Goal: Task Accomplishment & Management: Manage account settings

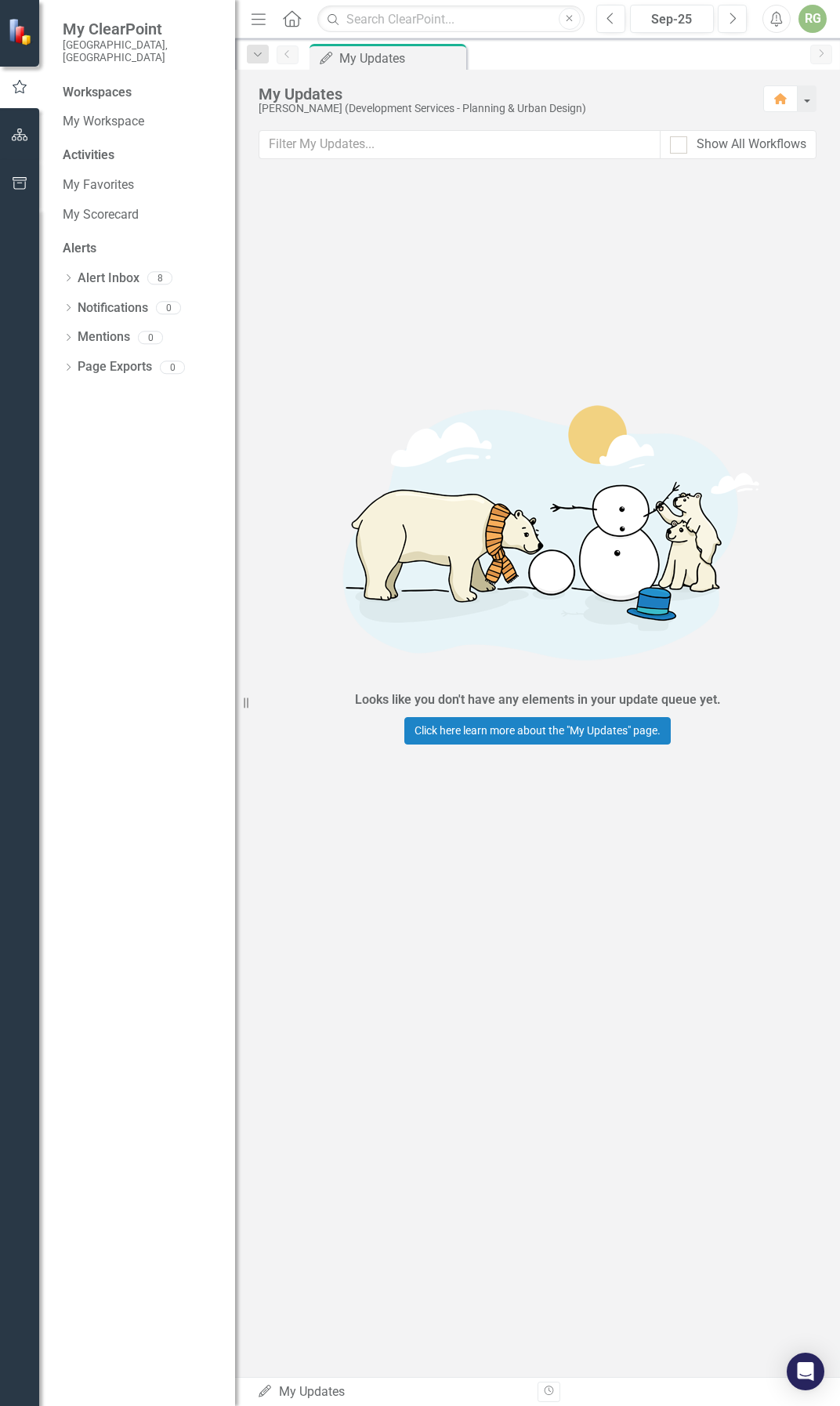
drag, startPoint x: 557, startPoint y: 100, endPoint x: 720, endPoint y: 119, distance: 164.1
click at [557, 100] on div "My Updates" at bounding box center [503, 94] width 489 height 18
click at [261, 59] on icon "Dropdown" at bounding box center [258, 54] width 14 height 11
click at [260, 58] on icon "Dropdown" at bounding box center [258, 54] width 14 height 11
click at [261, 58] on icon "Dropdown" at bounding box center [258, 54] width 14 height 11
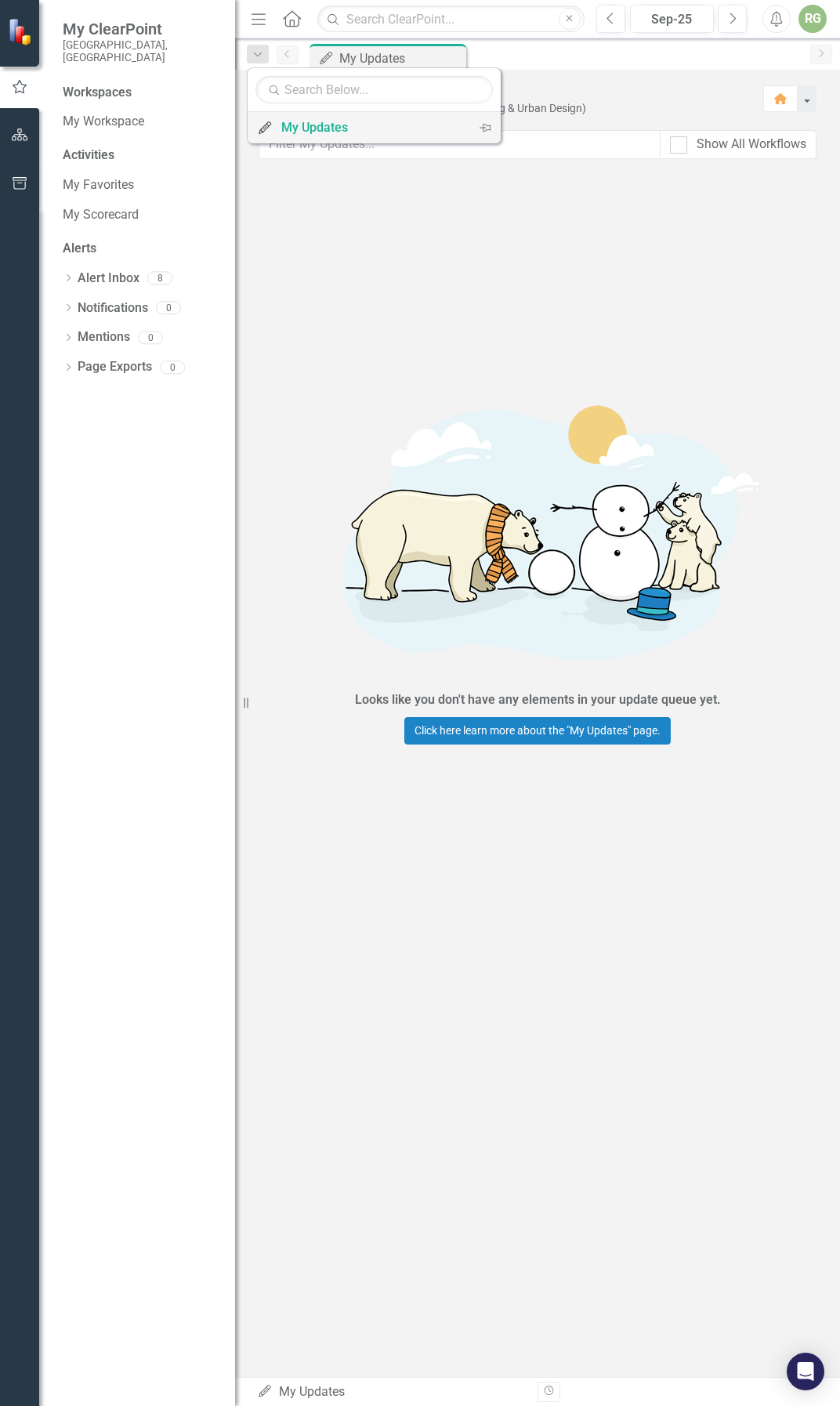
click at [291, 128] on div "My Updates" at bounding box center [370, 127] width 180 height 19
click at [260, 62] on div "Dropdown" at bounding box center [257, 54] width 22 height 18
click at [307, 252] on div "Looks like you don't have any elements in your update queue yet. Click here lea…" at bounding box center [538, 561] width 470 height 773
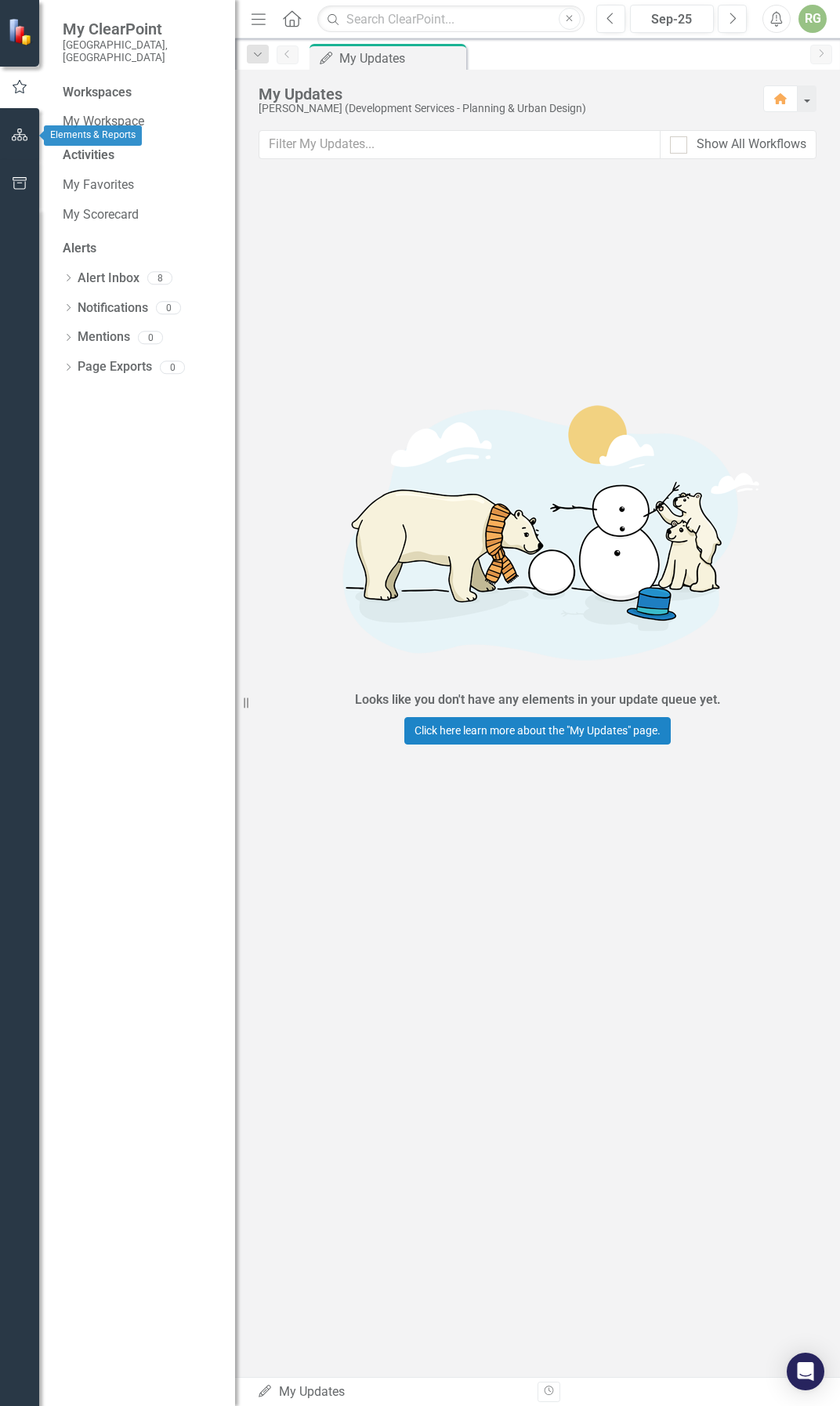
click at [17, 138] on icon "button" at bounding box center [19, 134] width 17 height 12
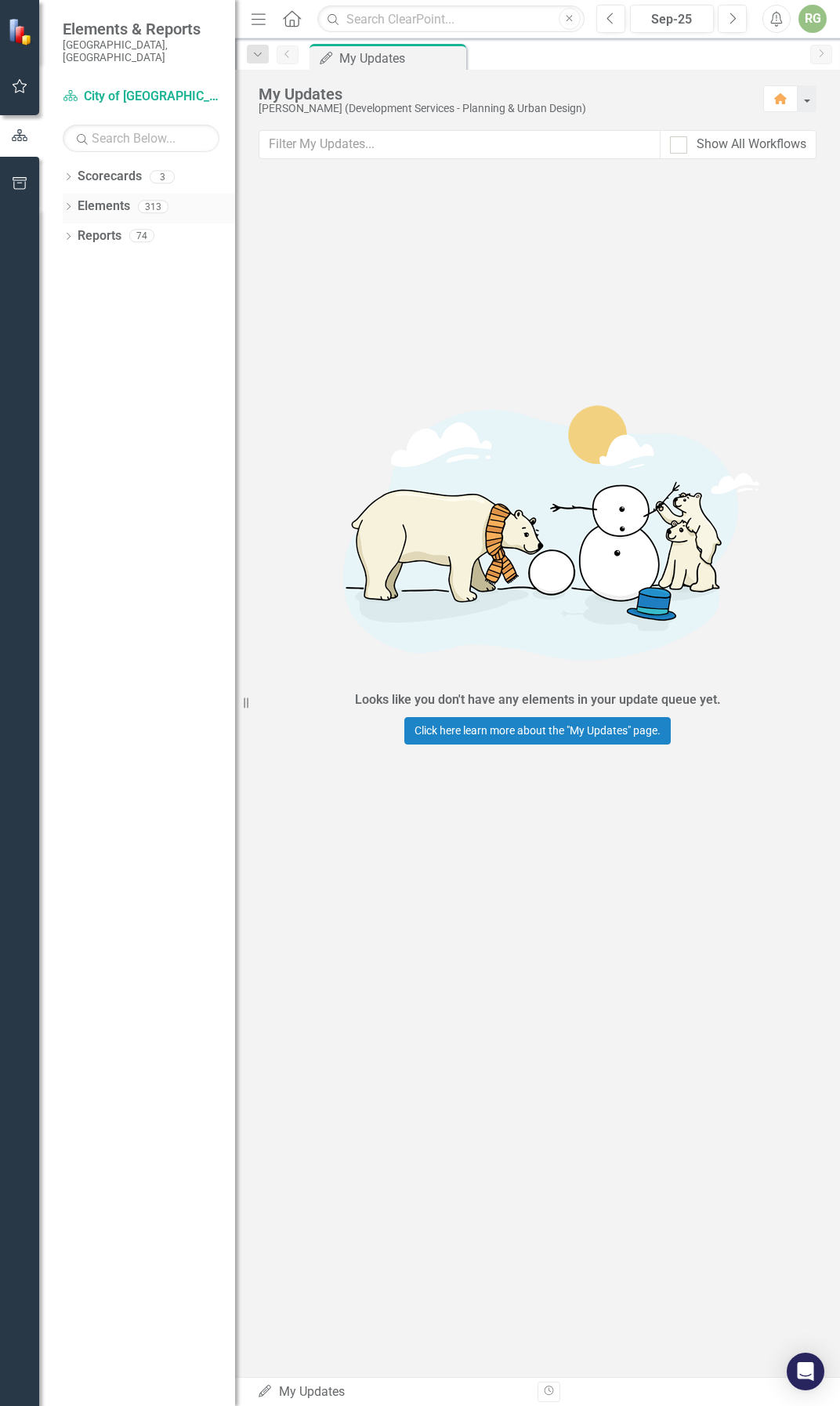
click at [101, 198] on link "Elements" at bounding box center [104, 206] width 53 height 18
click at [68, 204] on icon "Dropdown" at bounding box center [68, 208] width 11 height 9
click at [81, 261] on div "Dropdown" at bounding box center [75, 267] width 11 height 13
click at [77, 259] on icon "Dropdown" at bounding box center [74, 264] width 9 height 11
click at [76, 263] on icon "Dropdown" at bounding box center [75, 268] width 11 height 9
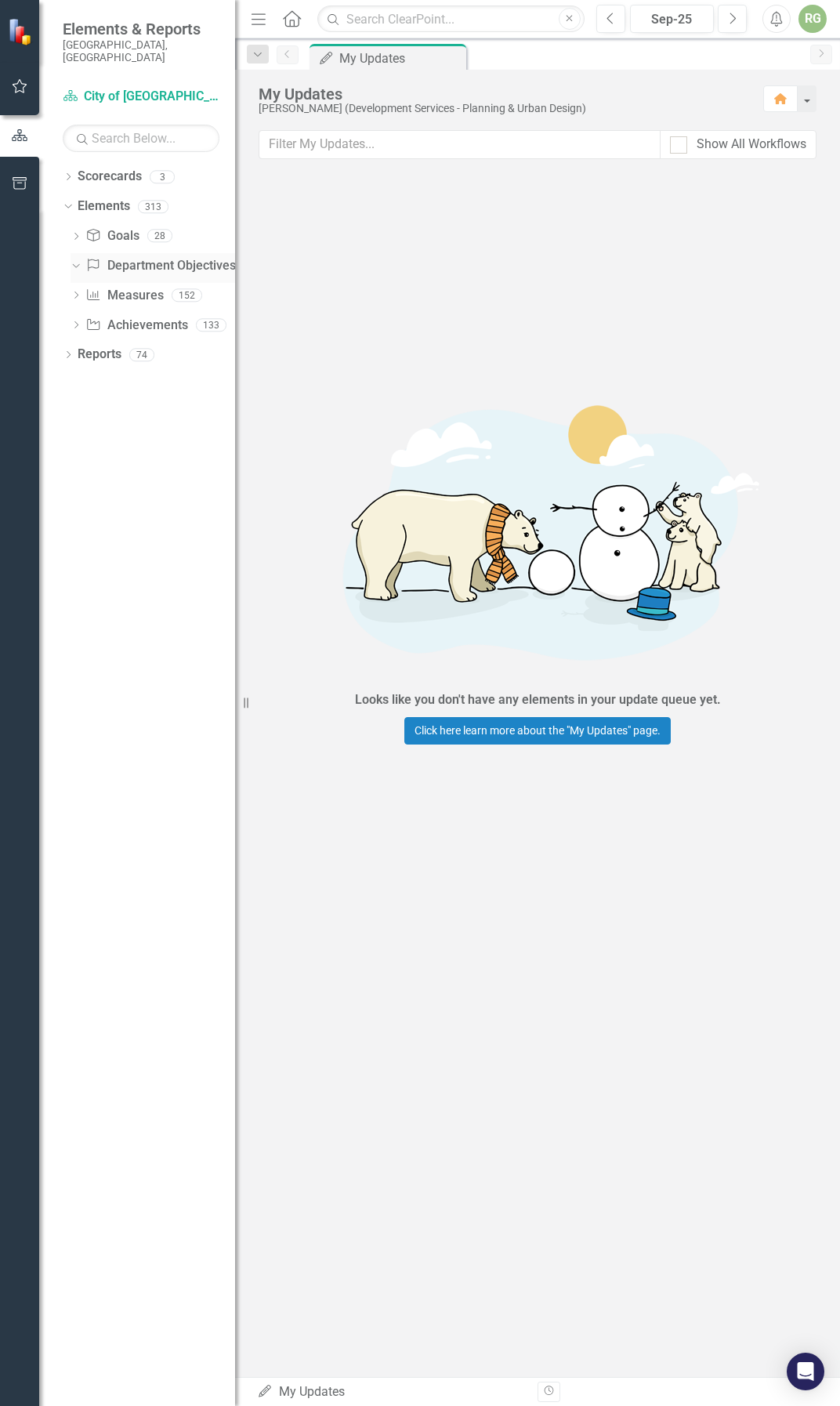
click at [76, 259] on icon "Dropdown" at bounding box center [74, 264] width 9 height 11
click at [79, 283] on div "Dropdown Measure Measures 152" at bounding box center [152, 298] width 164 height 30
click at [75, 292] on icon "Dropdown" at bounding box center [75, 297] width 11 height 9
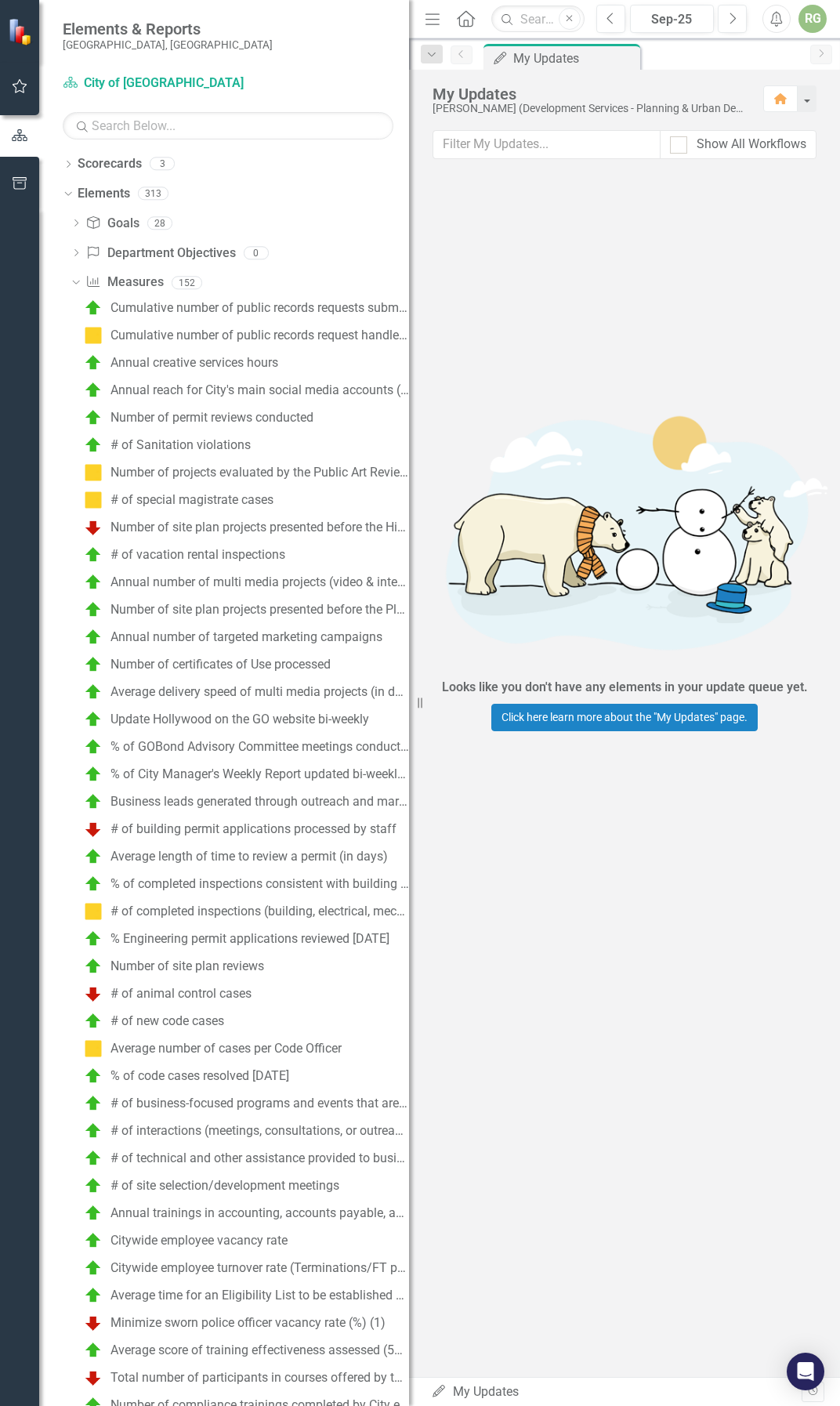
drag, startPoint x: 240, startPoint y: 678, endPoint x: 409, endPoint y: 696, distance: 170.0
click at [409, 696] on div "Resize" at bounding box center [415, 703] width 12 height 1406
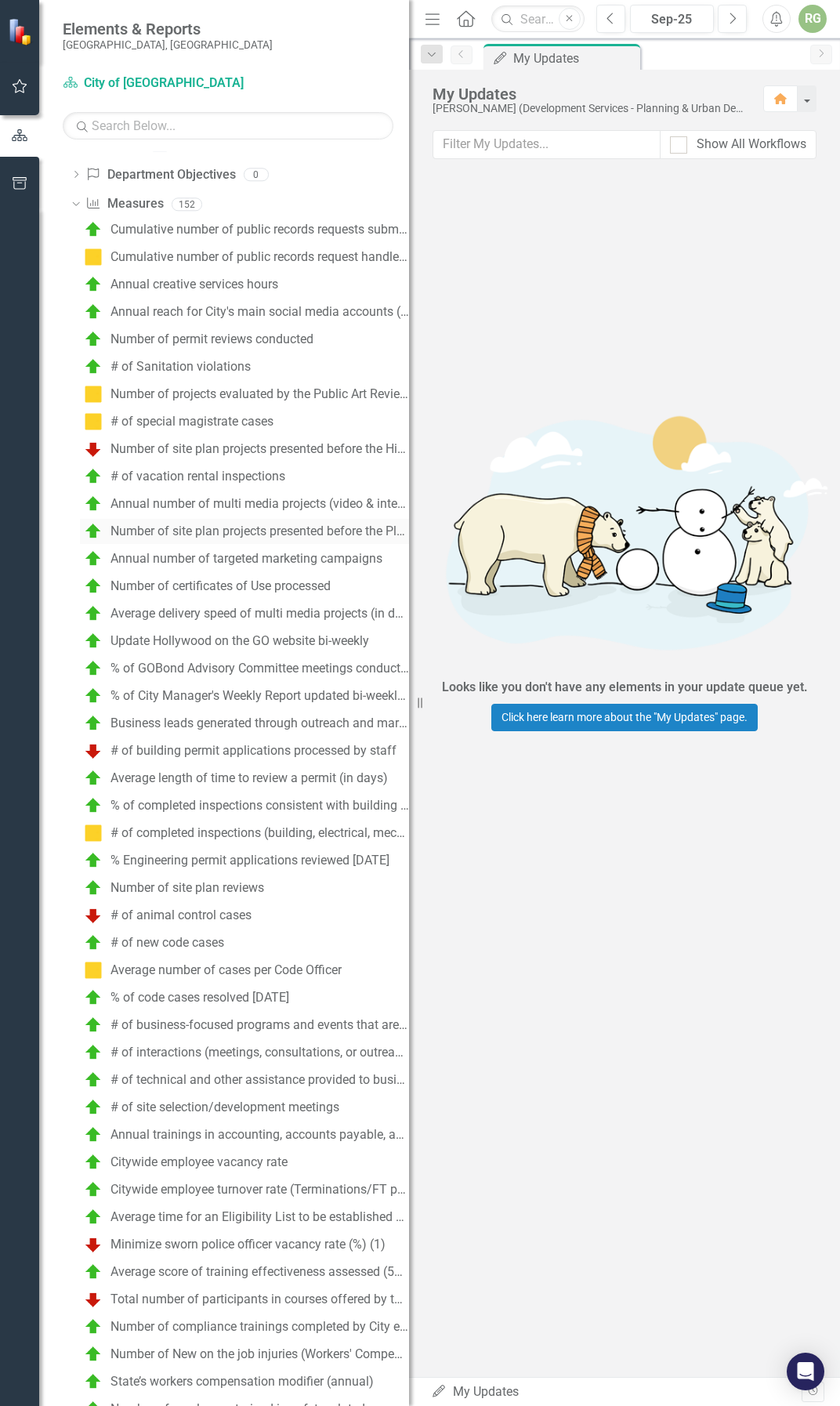
click at [280, 537] on div "Number of site plan projects presented before the Planning and Development Board" at bounding box center [260, 531] width 298 height 14
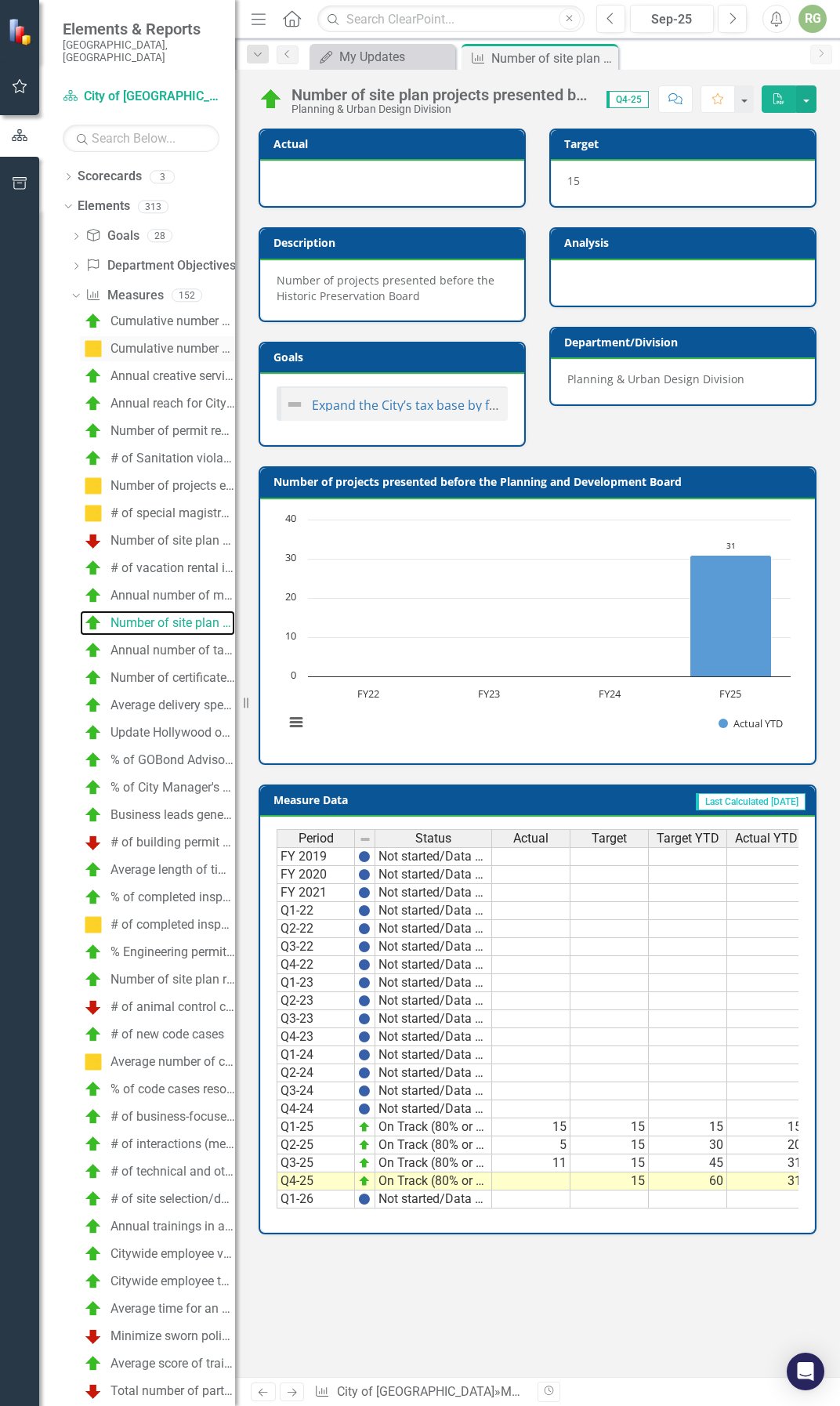
drag, startPoint x: 412, startPoint y: 336, endPoint x: 196, endPoint y: 340, distance: 216.0
click at [196, 340] on div "Elements & Reports City of [GEOGRAPHIC_DATA], [GEOGRAPHIC_DATA] Scorecard City …" at bounding box center [118, 703] width 235 height 1406
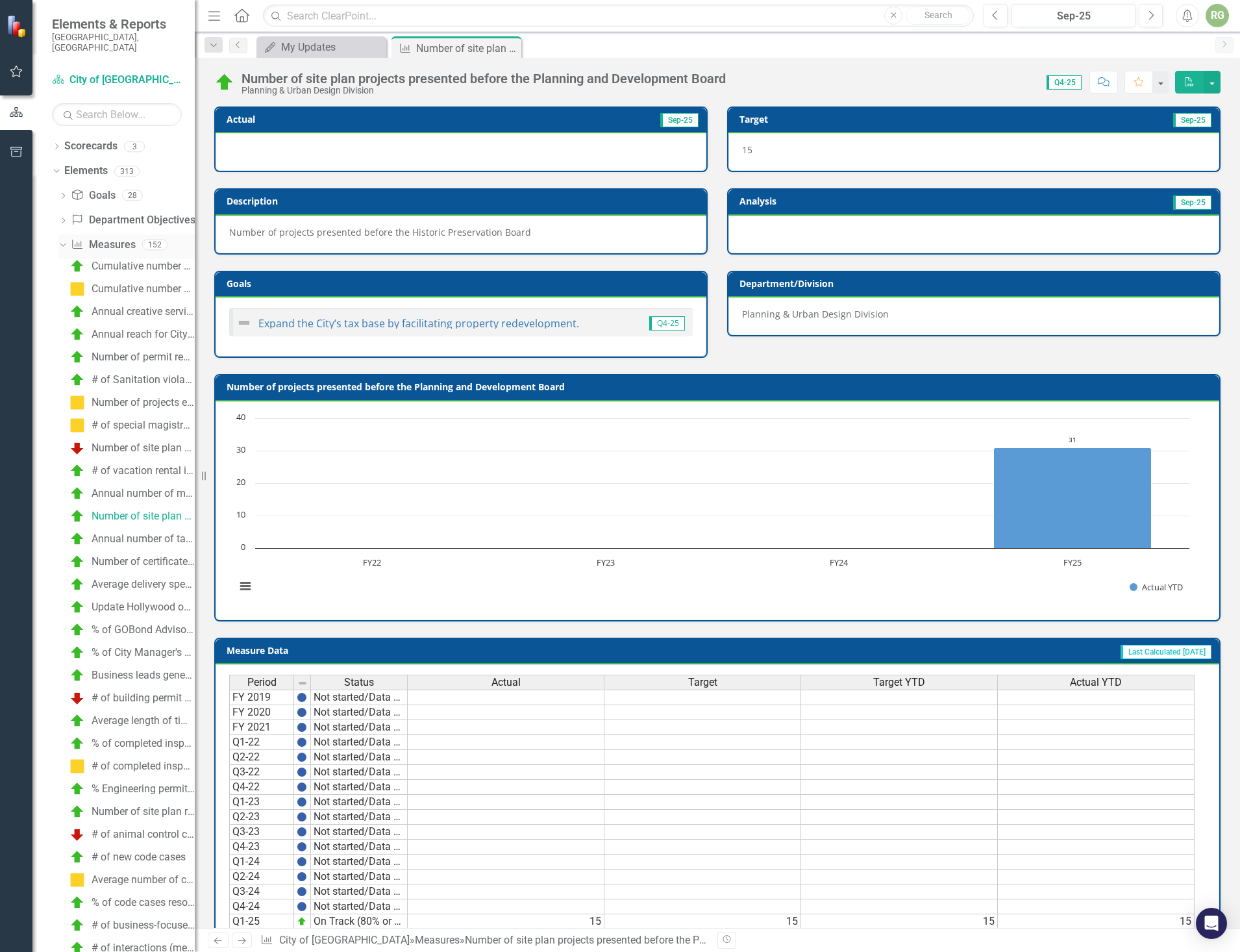
click at [61, 239] on icon "Dropdown" at bounding box center [61, 244] width 7 height 9
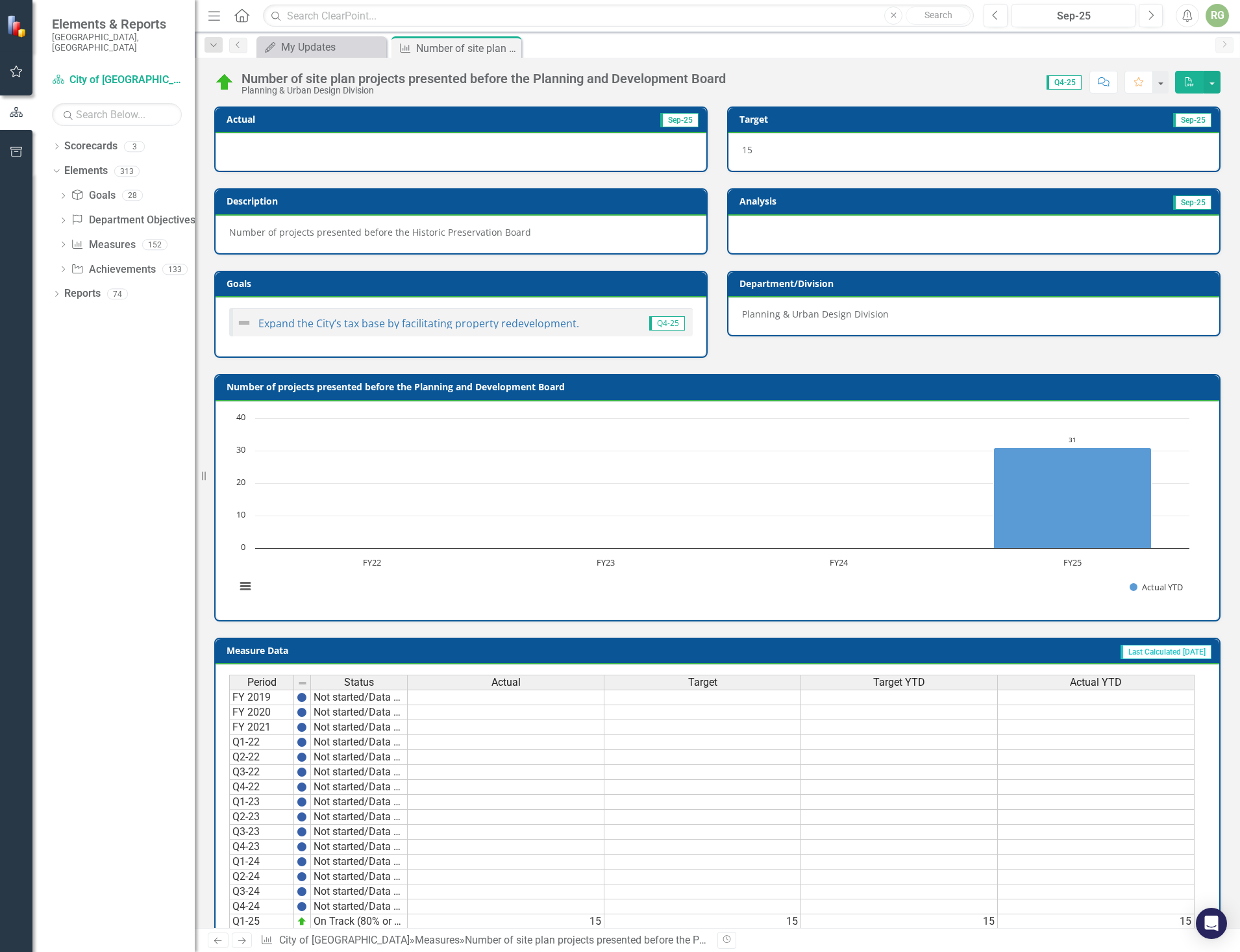
click at [695, 13] on div "RG" at bounding box center [1217, 15] width 23 height 23
click at [249, 17] on icon "Home" at bounding box center [241, 15] width 17 height 14
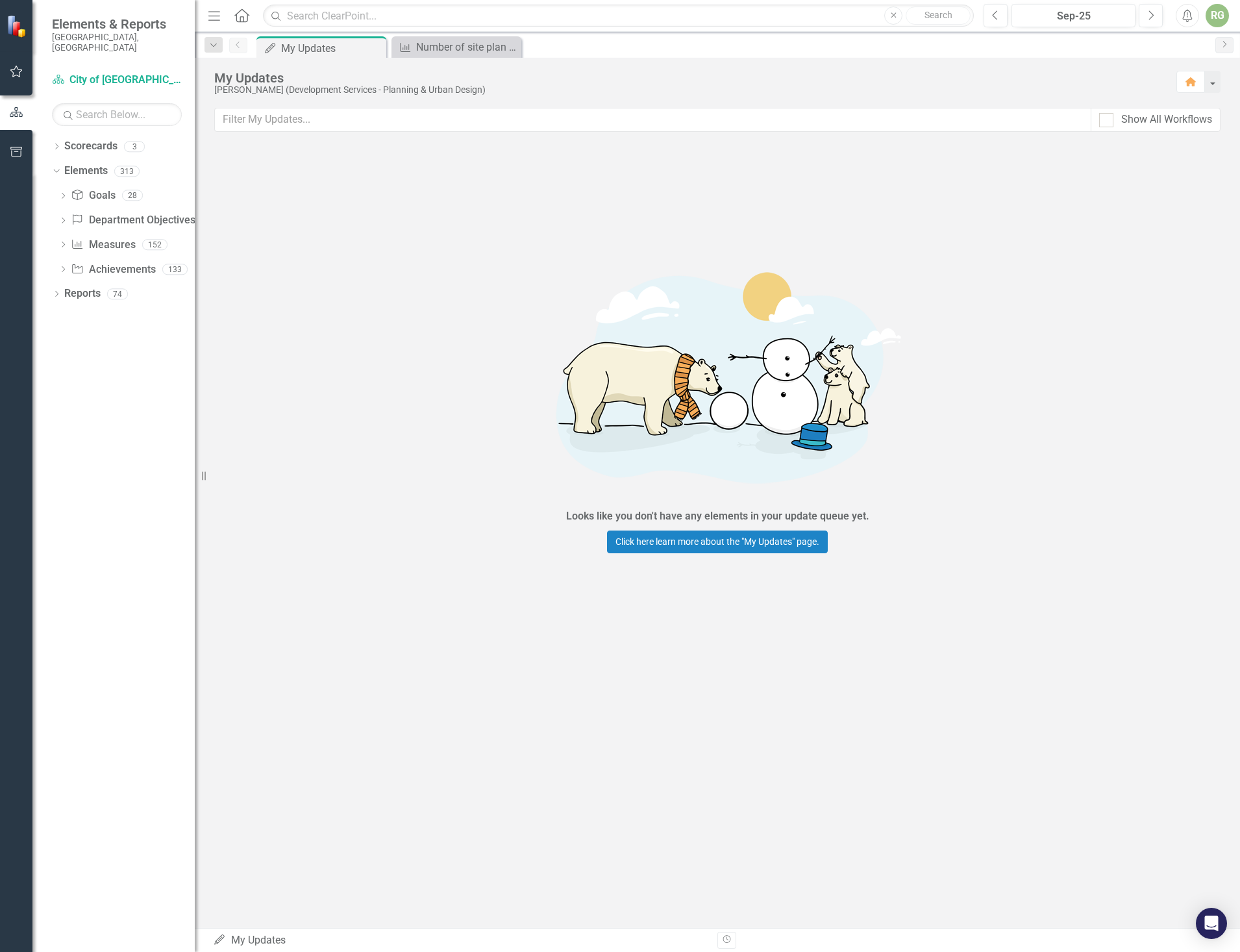
click at [247, 17] on icon at bounding box center [241, 15] width 15 height 14
click at [220, 17] on icon "Menu" at bounding box center [214, 15] width 17 height 14
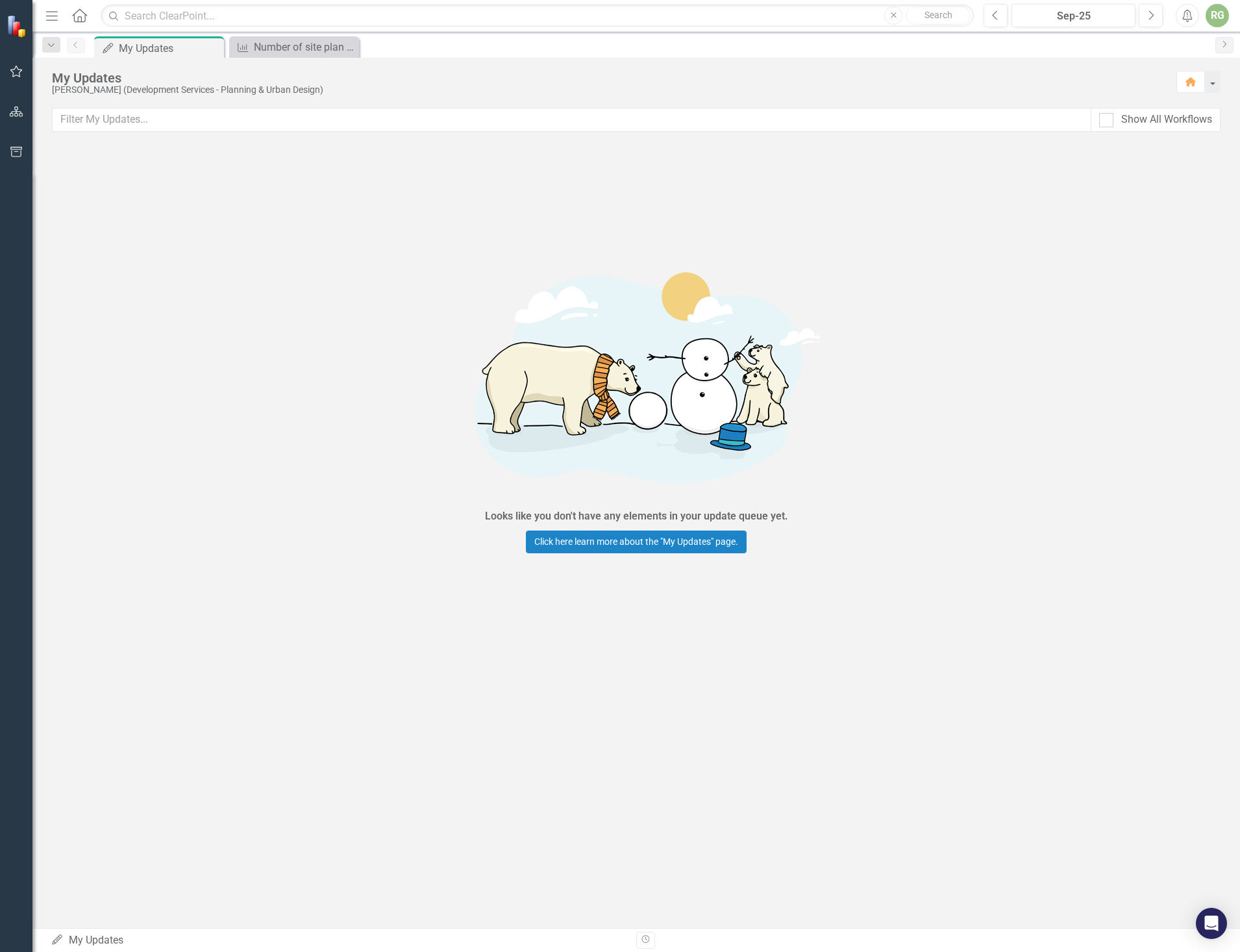
click at [695, 15] on div "RG" at bounding box center [1217, 15] width 23 height 23
click at [695, 159] on link "Logout Log Out" at bounding box center [1177, 164] width 103 height 24
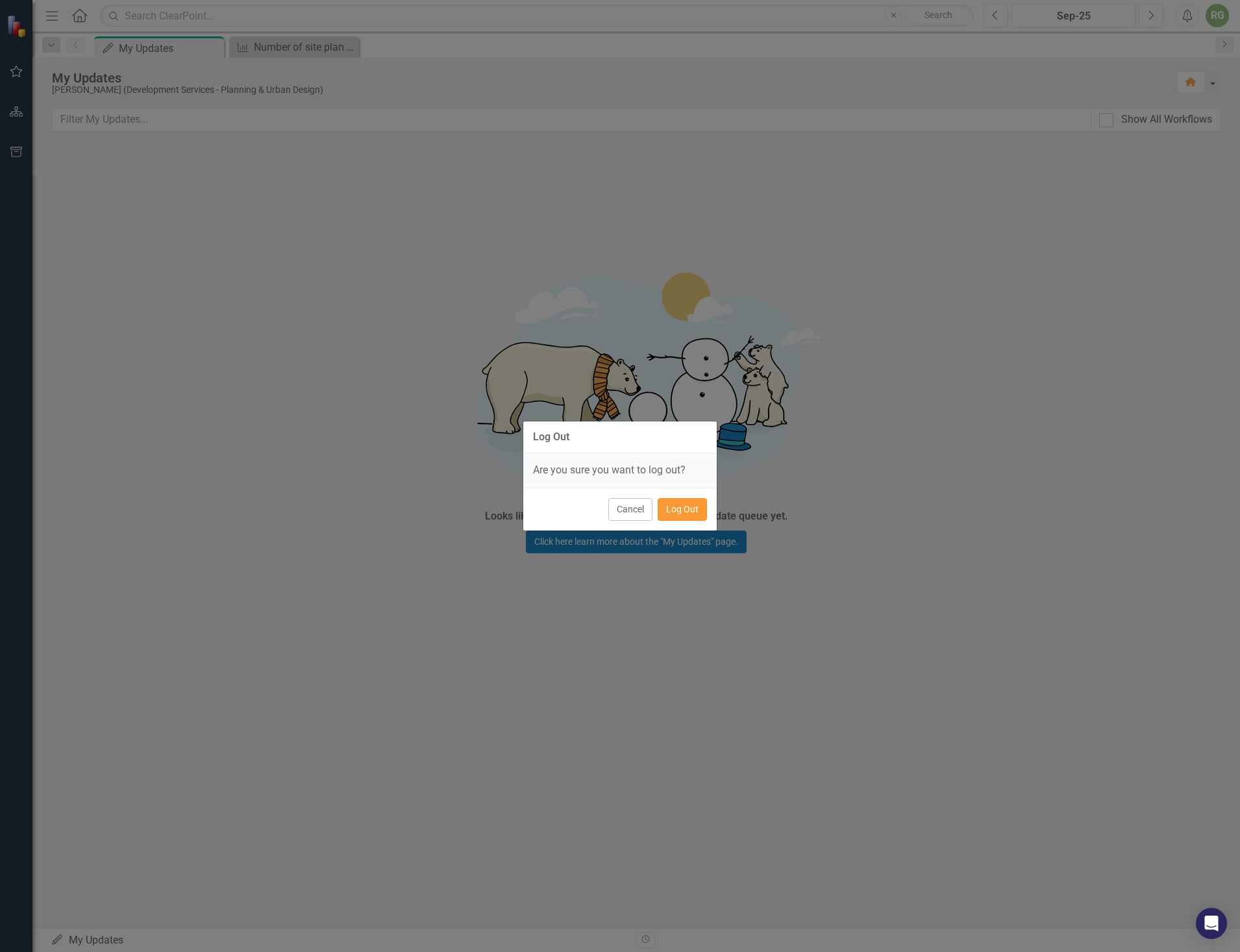
click at [683, 506] on button "Log Out" at bounding box center [682, 509] width 49 height 23
